Goal: Communication & Community: Answer question/provide support

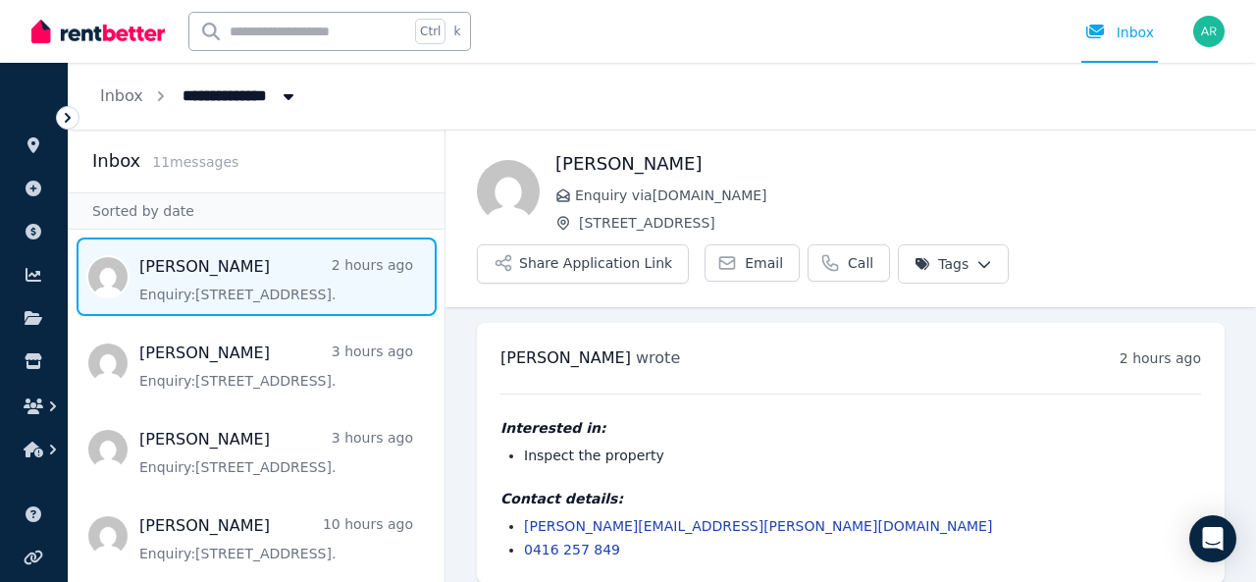
scroll to position [16, 0]
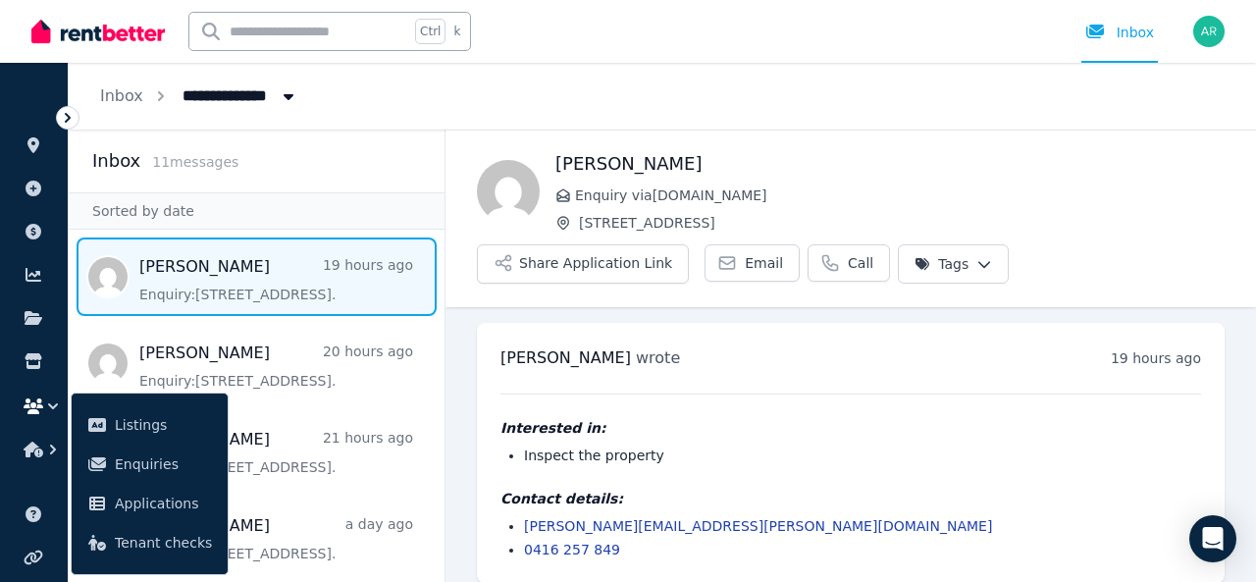
scroll to position [4, 0]
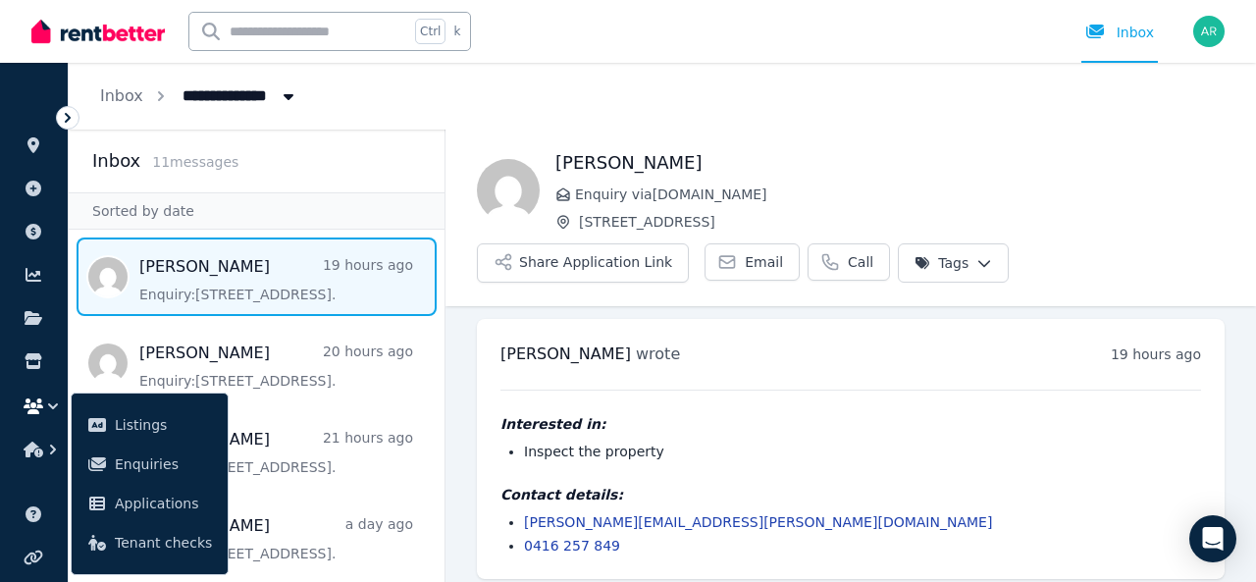
click at [268, 288] on span "Message list" at bounding box center [257, 276] width 376 height 78
click at [124, 29] on img at bounding box center [97, 31] width 133 height 29
